Goal: Find contact information: Find contact information

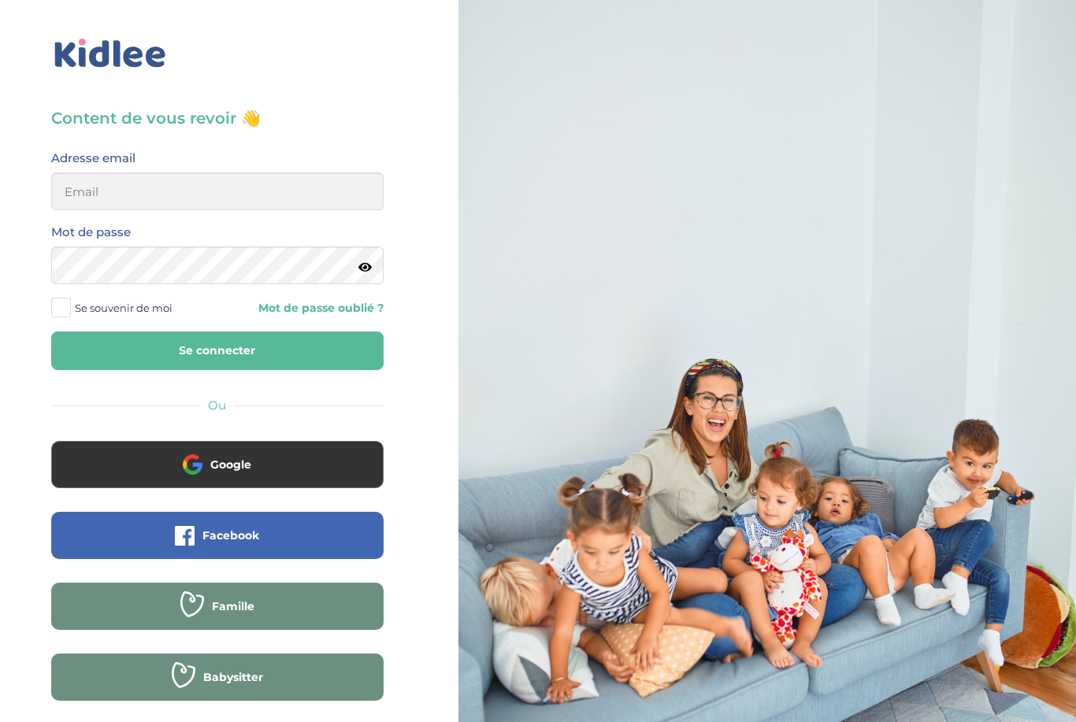
click at [309, 453] on button "Google" at bounding box center [217, 464] width 332 height 47
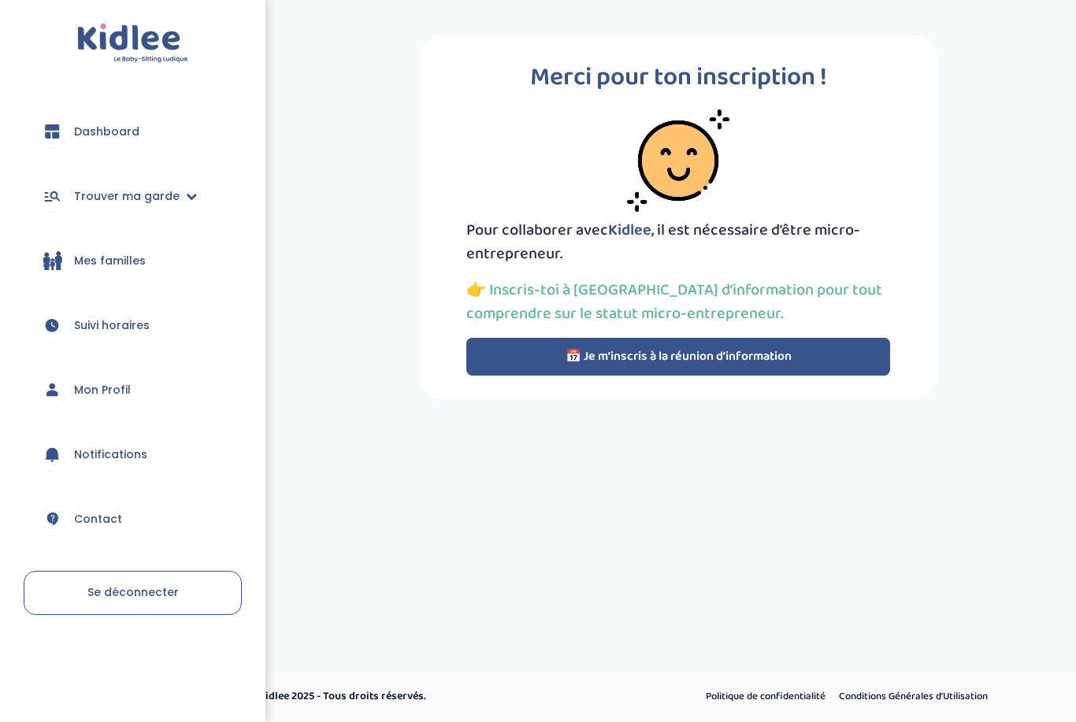
click at [839, 367] on button "📅 Je m’inscris à la réunion d’information" at bounding box center [678, 357] width 424 height 38
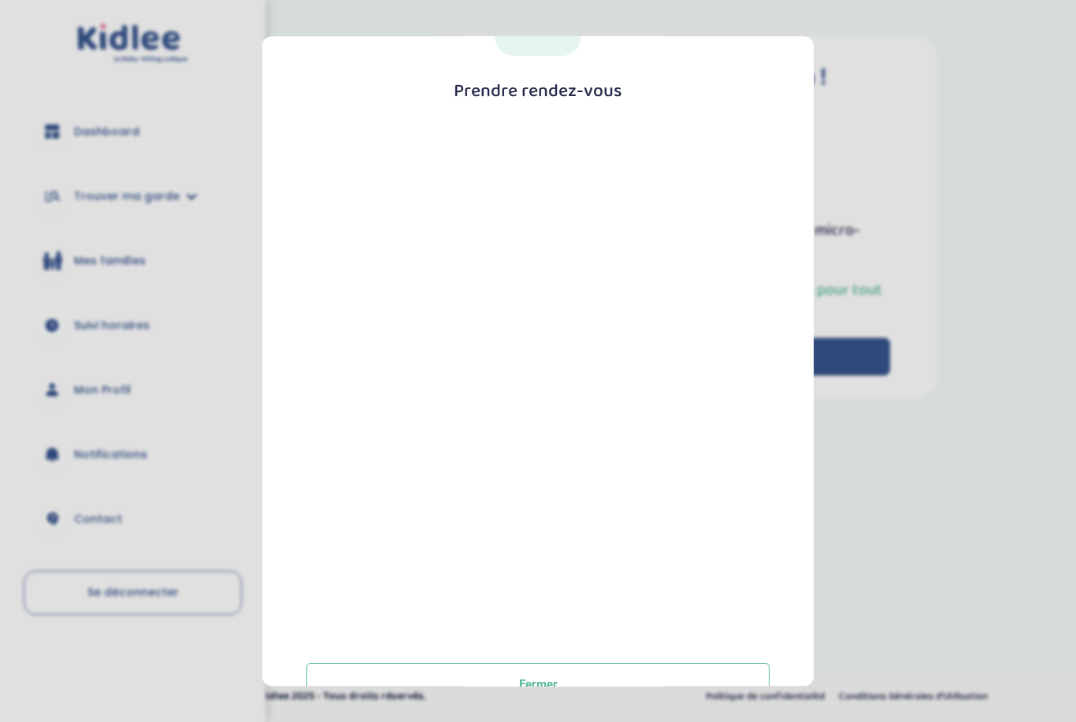
scroll to position [106, 0]
click at [604, 672] on button "Fermer" at bounding box center [537, 685] width 463 height 43
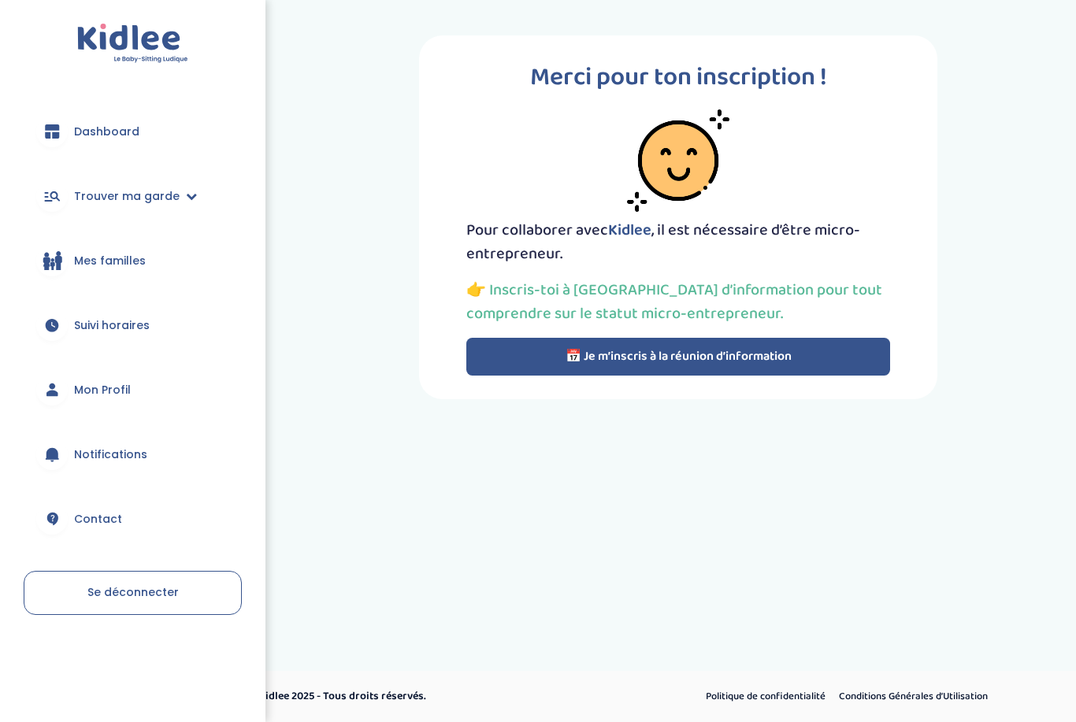
click at [181, 325] on link "Suivi horaires" at bounding box center [133, 325] width 218 height 57
click at [67, 326] on div at bounding box center [51, 324] width 31 height 31
click at [114, 454] on span "Notifications" at bounding box center [110, 454] width 73 height 17
click at [124, 546] on link "Contact" at bounding box center [133, 519] width 218 height 57
click at [203, 527] on link "Contact" at bounding box center [133, 519] width 218 height 57
